Goal: Use online tool/utility: Utilize a website feature to perform a specific function

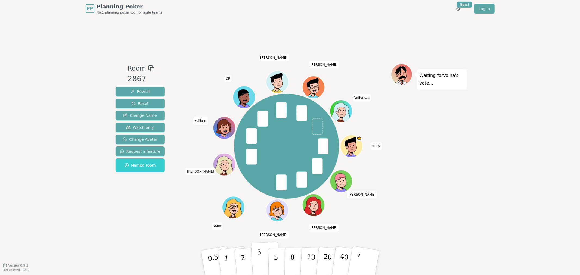
click at [260, 263] on p "3" at bounding box center [260, 264] width 6 height 30
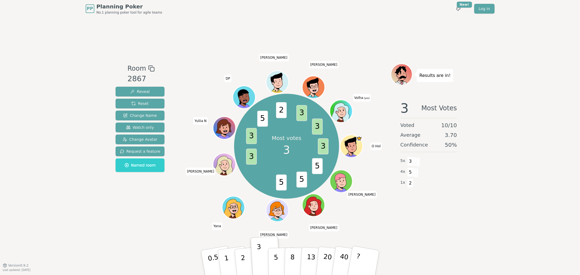
click at [401, 225] on div "Room 2867 Reveal Reset Change Name Watch only Change Avatar Request a feature N…" at bounding box center [290, 141] width 354 height 248
click at [274, 260] on p "5" at bounding box center [276, 262] width 5 height 29
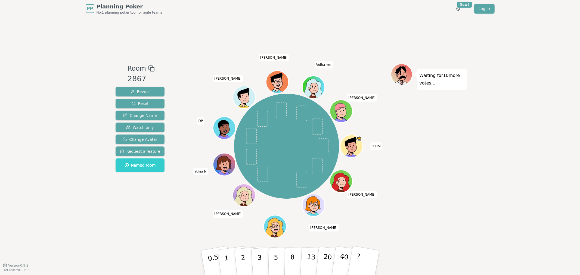
click at [444, 187] on div "Waiting for 10 more votes..." at bounding box center [429, 142] width 76 height 156
click at [512, 191] on div "PP Planning Poker No.1 planning poker tool for agile teams Toggle theme New! Lo…" at bounding box center [290, 137] width 580 height 275
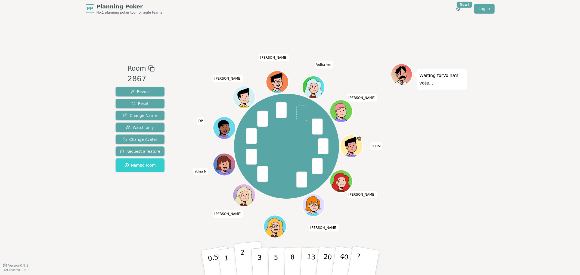
click at [240, 271] on button "2" at bounding box center [249, 263] width 31 height 43
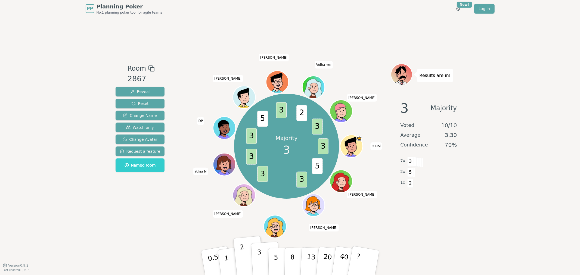
click at [261, 259] on button "3" at bounding box center [266, 263] width 30 height 42
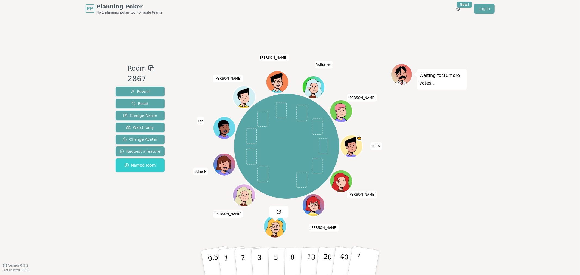
click at [121, 199] on div "Room 2867 Reveal Reset Change Name Watch only Change Avatar Request a feature N…" at bounding box center [140, 142] width 54 height 156
click at [394, 197] on div "Waiting for 9 more votes..." at bounding box center [429, 142] width 76 height 156
click at [289, 260] on button "8" at bounding box center [298, 262] width 28 height 41
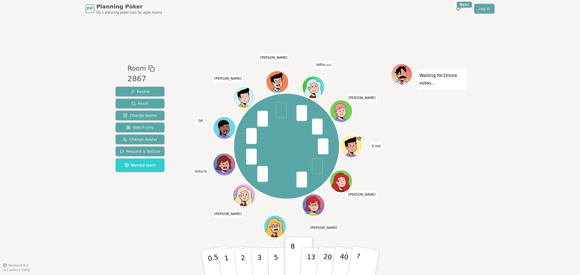
click at [448, 149] on div "Waiting for 2 more votes..." at bounding box center [429, 142] width 76 height 156
click at [449, 160] on div "Waiting for [PERSON_NAME] 's vote..." at bounding box center [429, 142] width 76 height 156
